Goal: Task Accomplishment & Management: Use online tool/utility

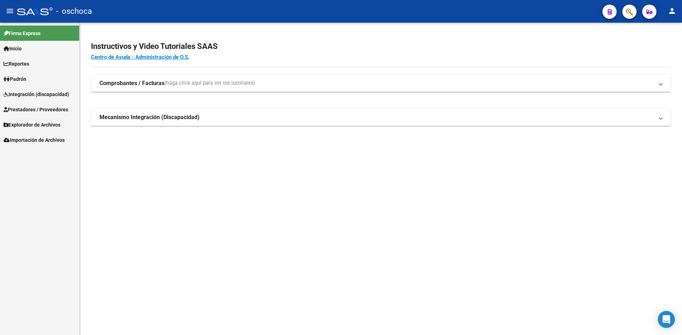
click at [38, 95] on span "Integración (discapacidad)" at bounding box center [37, 95] width 66 height 8
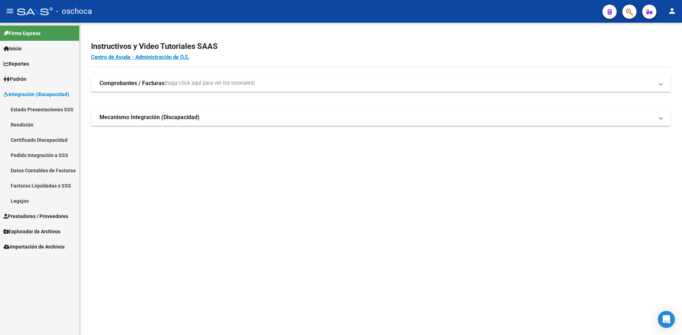
click at [43, 157] on link "Pedido Integración a SSS" at bounding box center [39, 155] width 79 height 15
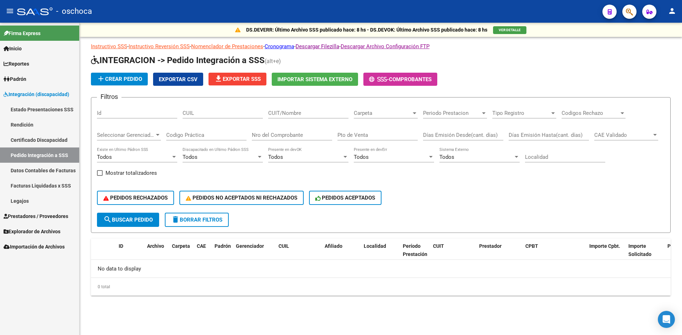
click at [327, 70] on app-list-header "INTEGRACION -> Pedido Integración a SSS (alt+e) add Crear Pedido Exportar CSV f…" at bounding box center [380, 144] width 579 height 179
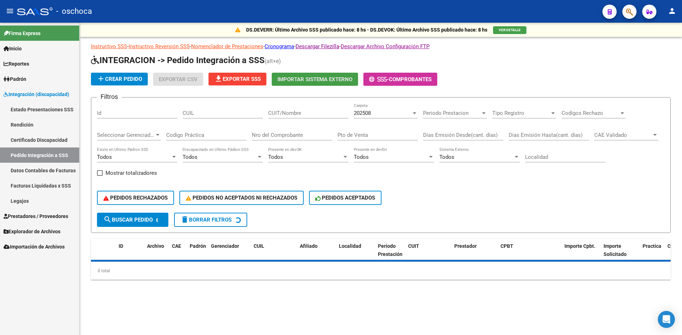
click at [325, 86] on button "Importar Sistema Externo" at bounding box center [315, 79] width 86 height 13
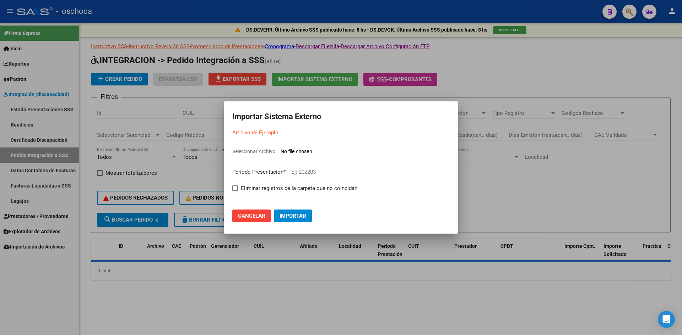
click at [324, 150] on input "Seleccionar Archivo" at bounding box center [327, 152] width 94 height 7
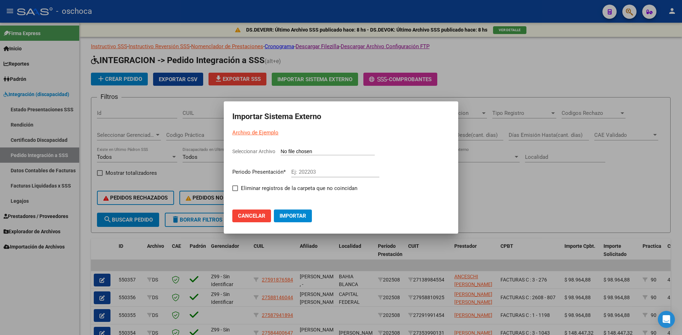
type input "C:\fakepath\105804_ds01_202508_6.TXT"
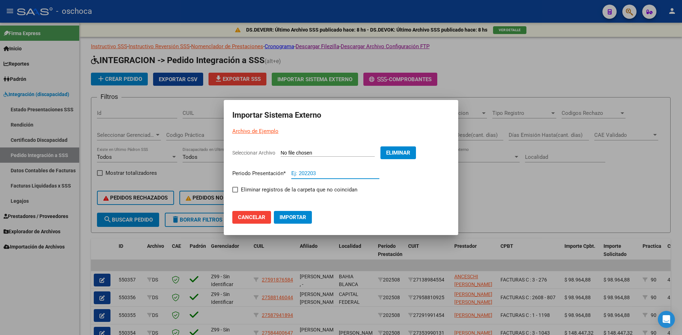
click at [304, 172] on input "Ej: 202203" at bounding box center [335, 173] width 88 height 6
type input "202508"
click at [232, 193] on mat-dialog-content "Seleccionar Archivo Eliminar Periodo Presentación * 202508 Ej: 202203 Eliminar …" at bounding box center [341, 170] width 234 height 59
click at [237, 188] on span at bounding box center [235, 190] width 6 height 6
click at [235, 193] on input "Eliminar registros de la carpeta que no coincidan" at bounding box center [235, 193] width 0 height 0
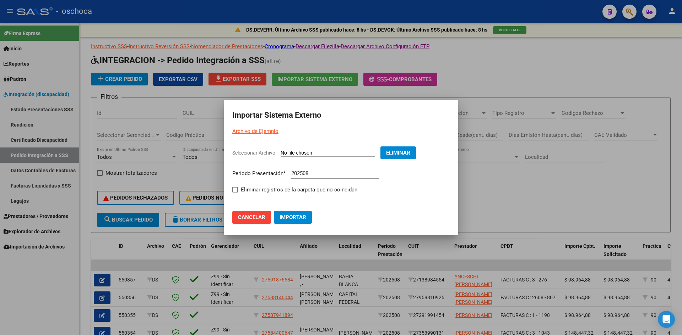
checkbox input "true"
click at [295, 225] on mat-dialog-actions "Cancelar Importar" at bounding box center [340, 213] width 217 height 27
click at [296, 220] on span "Importar" at bounding box center [292, 217] width 27 height 6
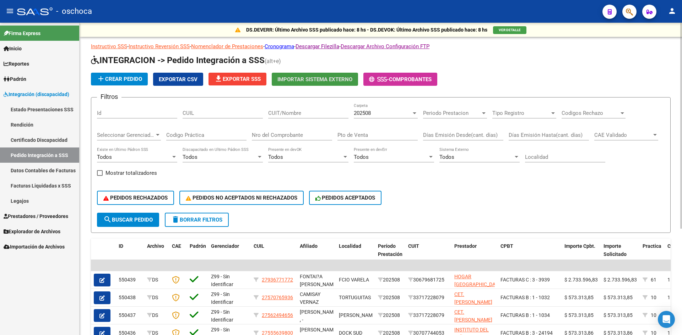
click at [249, 79] on span "file_download Exportar SSS" at bounding box center [237, 79] width 46 height 6
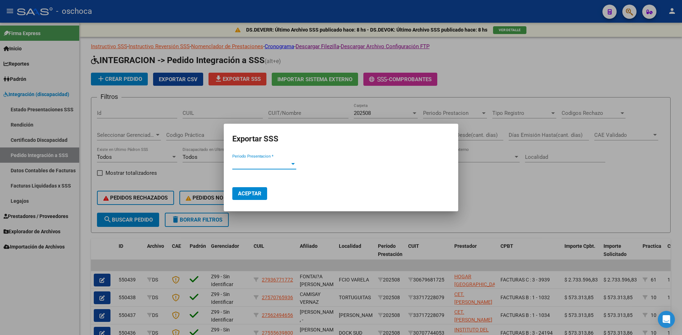
click at [261, 166] on span "Periodo Presentacion *" at bounding box center [261, 164] width 58 height 6
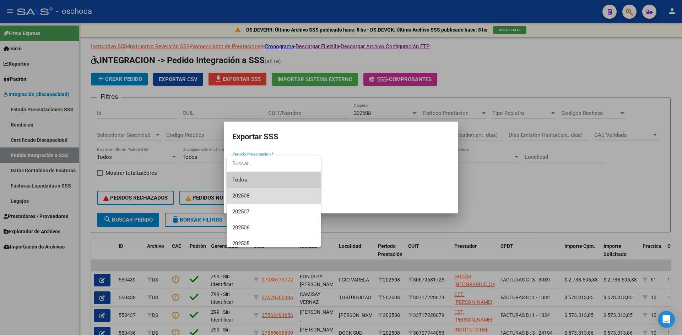
click at [262, 195] on span "202508" at bounding box center [273, 196] width 83 height 16
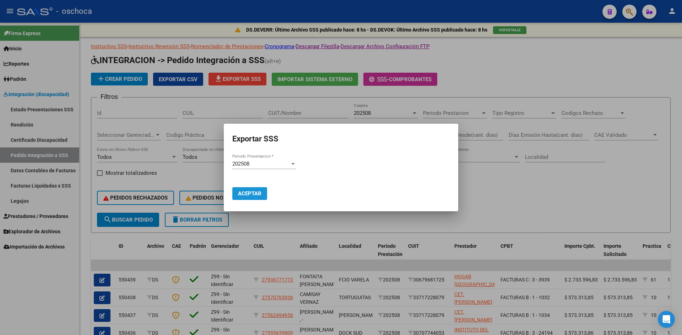
click at [257, 195] on span "Aceptar" at bounding box center [249, 194] width 23 height 6
click at [258, 193] on span "Aceptar" at bounding box center [249, 194] width 23 height 6
click at [247, 197] on button "Aceptar" at bounding box center [249, 193] width 35 height 13
